Goal: Information Seeking & Learning: Learn about a topic

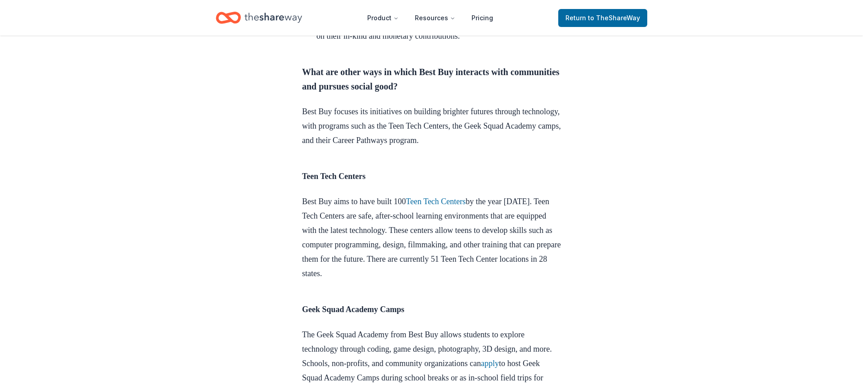
scroll to position [982, 0]
click at [518, 148] on p "Best Buy focuses its initiatives on building brighter futures through technolog…" at bounding box center [431, 126] width 259 height 43
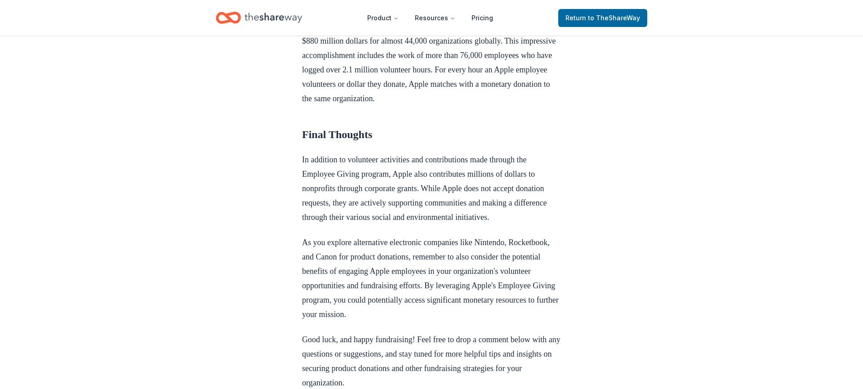
scroll to position [876, 0]
click at [458, 18] on link "Apple's Employee Giving program" at bounding box center [448, 13] width 113 height 9
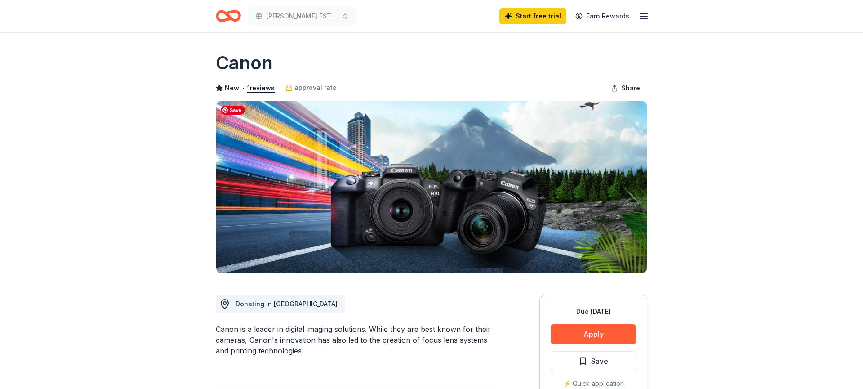
scroll to position [46, 0]
